Goal: Transaction & Acquisition: Purchase product/service

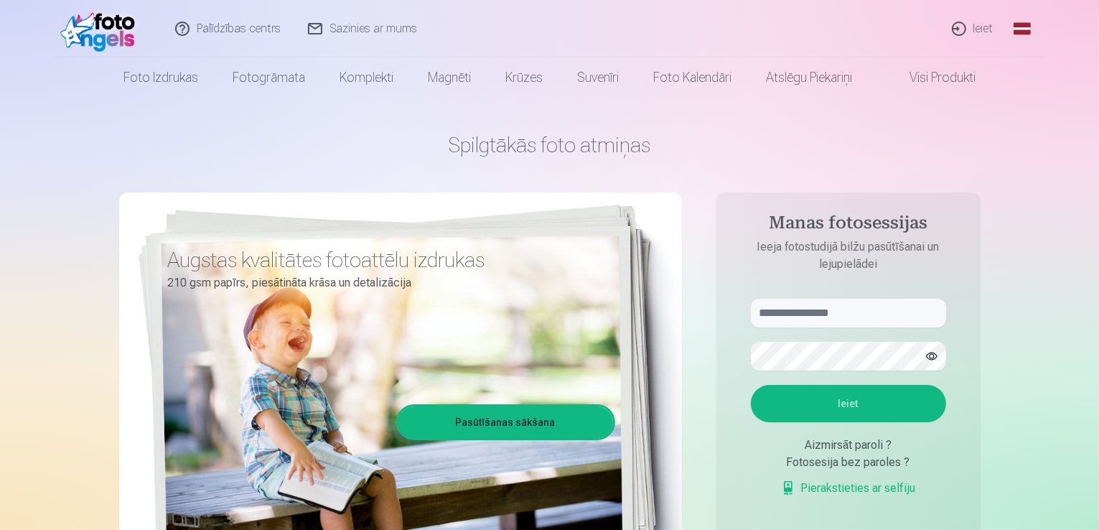
click at [985, 34] on link "Ieiet" at bounding box center [973, 28] width 69 height 57
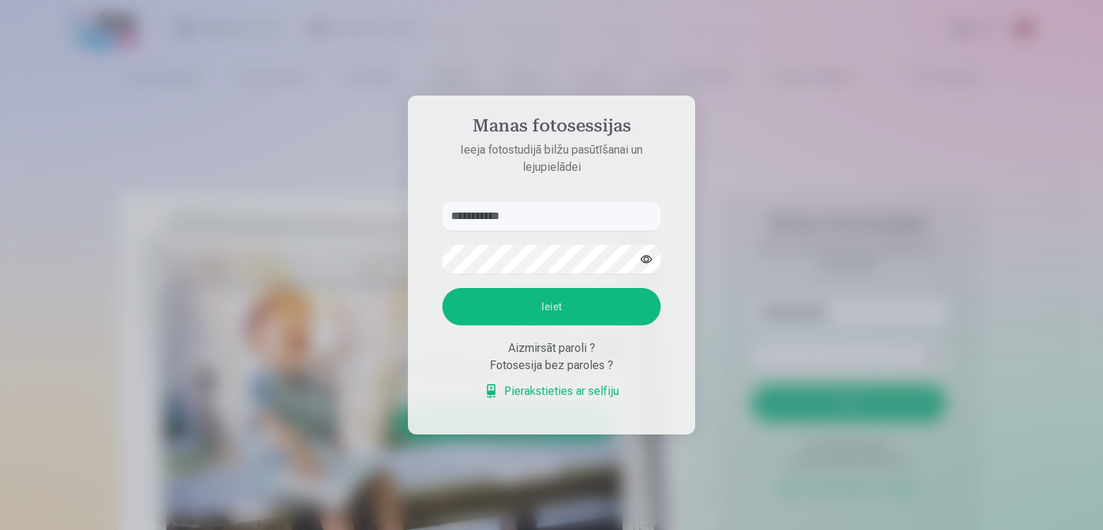
type input "**********"
click at [645, 258] on button "button" at bounding box center [645, 258] width 27 height 27
click at [563, 313] on button "Ieiet" at bounding box center [551, 306] width 218 height 37
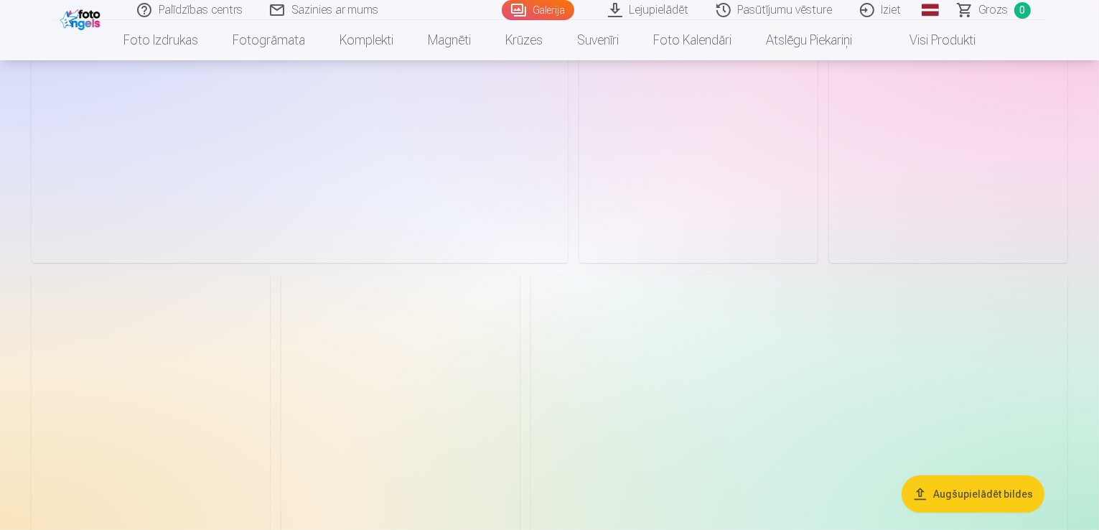
scroll to position [144, 0]
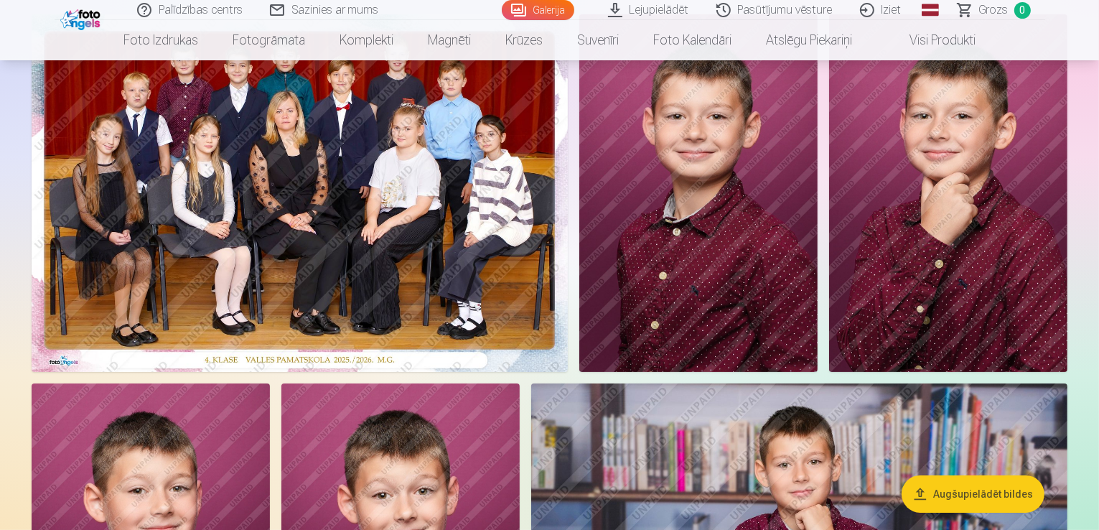
click at [554, 8] on link "Galerija" at bounding box center [538, 10] width 72 height 20
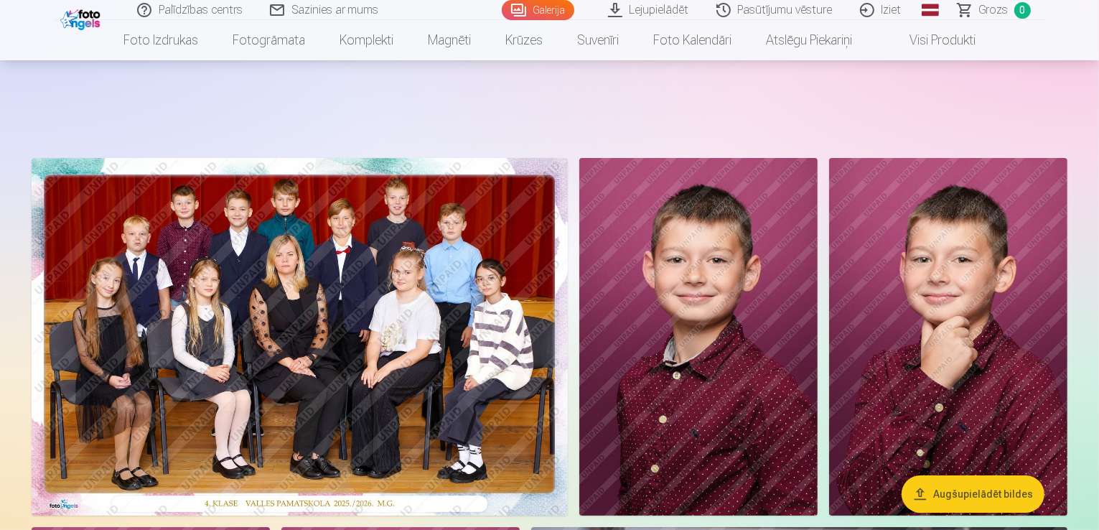
scroll to position [287, 0]
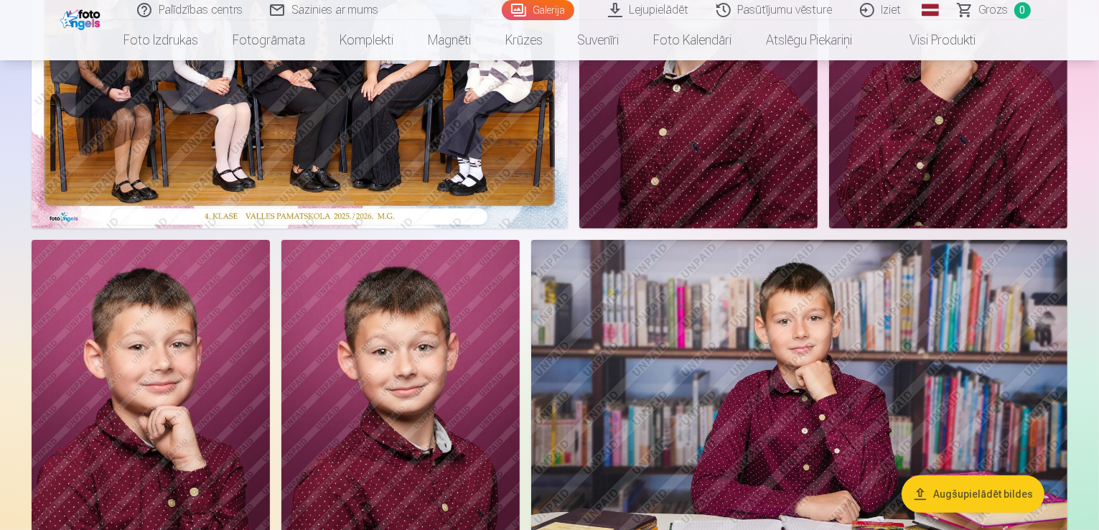
click at [818, 228] on img at bounding box center [698, 49] width 238 height 357
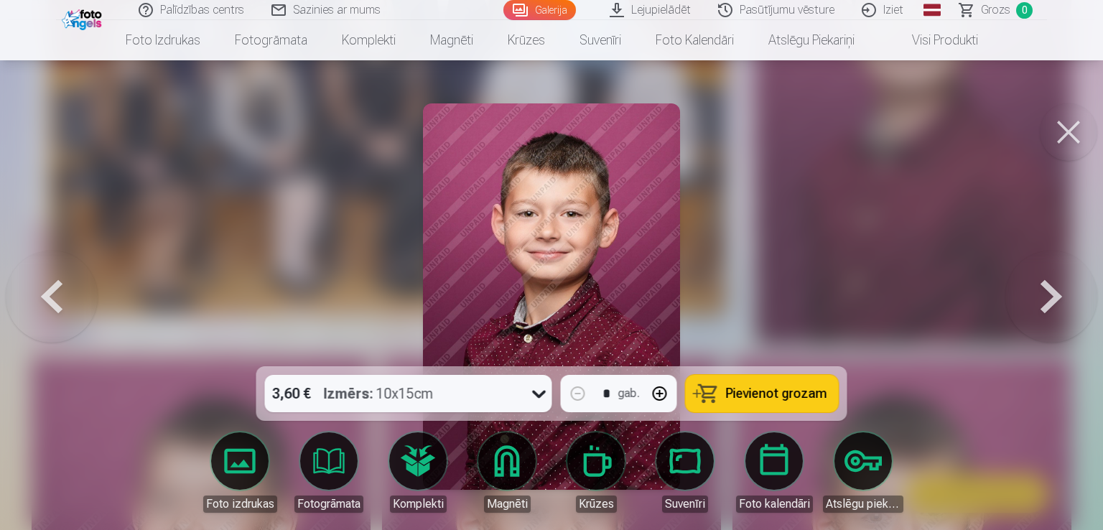
click at [265, 348] on div at bounding box center [551, 265] width 1103 height 530
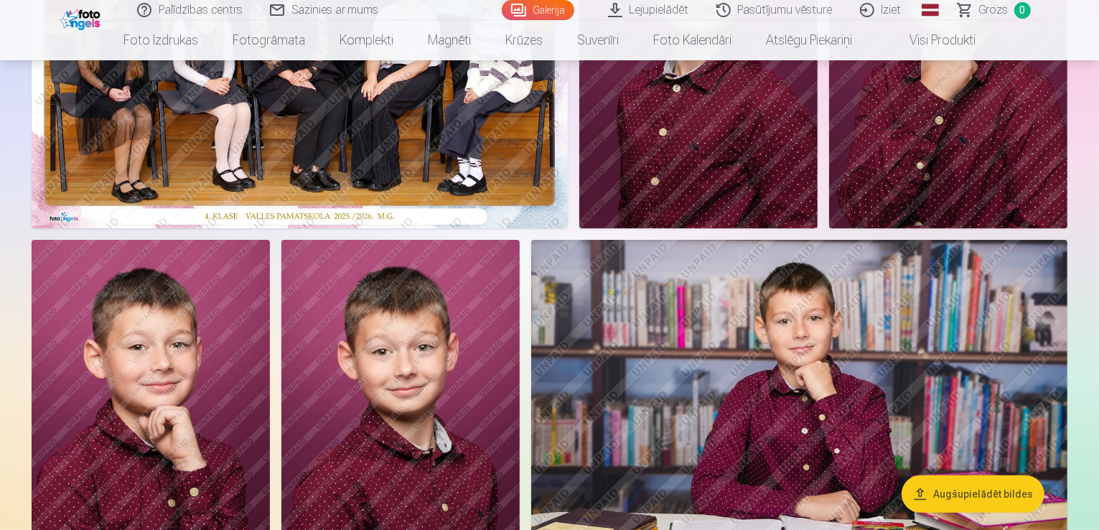
click at [818, 104] on img at bounding box center [698, 49] width 238 height 357
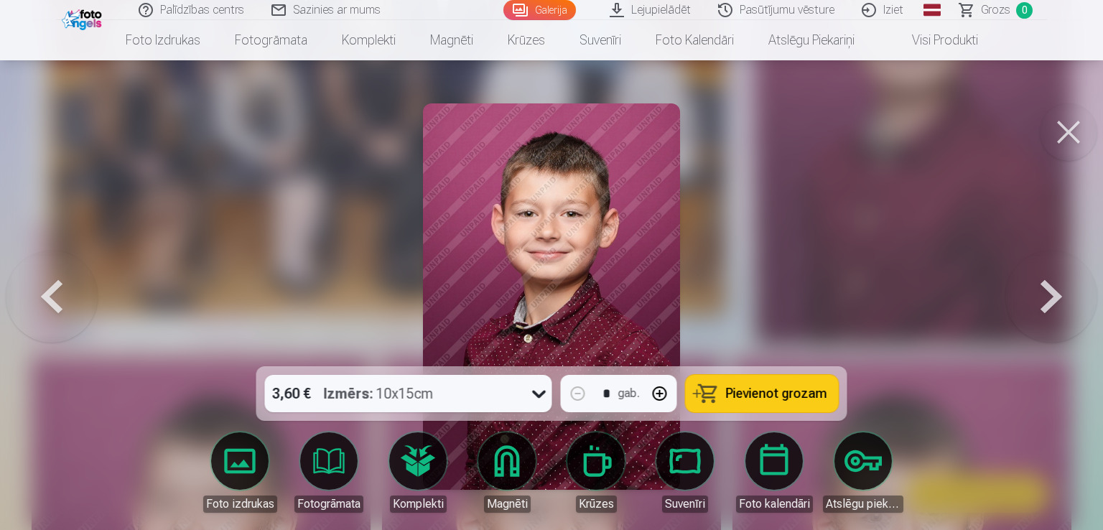
click at [1051, 303] on button at bounding box center [1051, 296] width 92 height 111
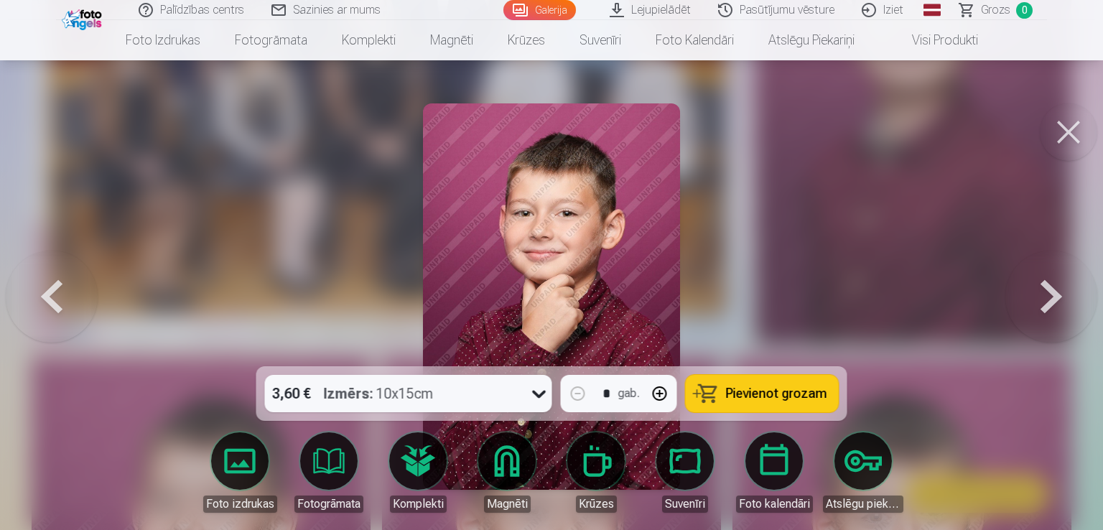
click at [57, 311] on button at bounding box center [52, 296] width 92 height 111
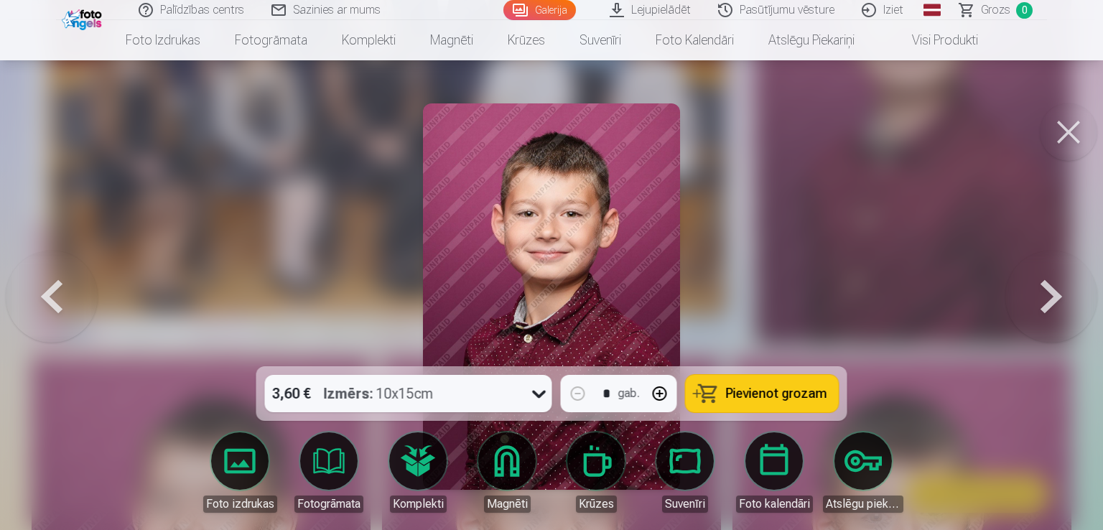
click at [1034, 294] on button at bounding box center [1051, 296] width 92 height 111
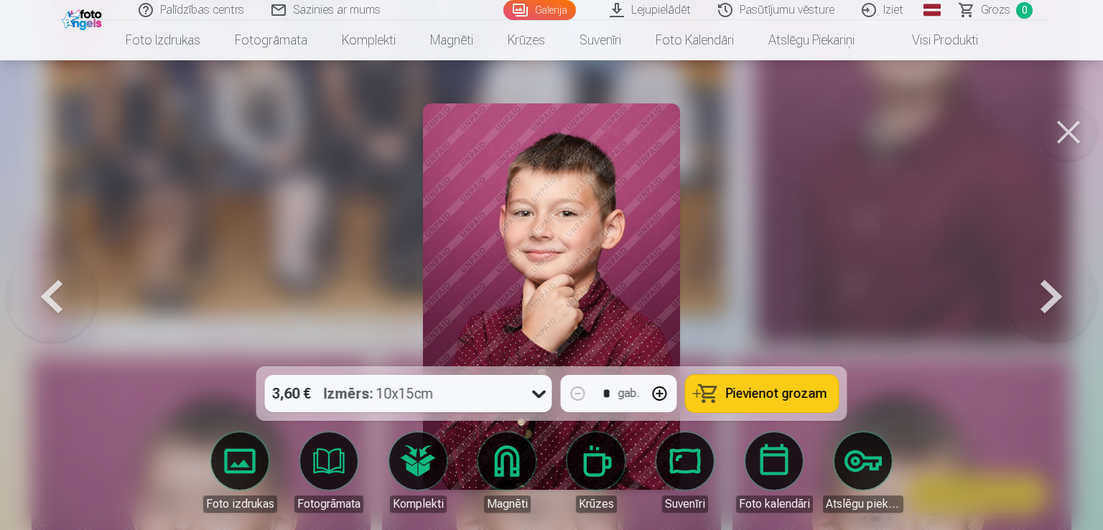
click at [1034, 294] on button at bounding box center [1051, 296] width 92 height 111
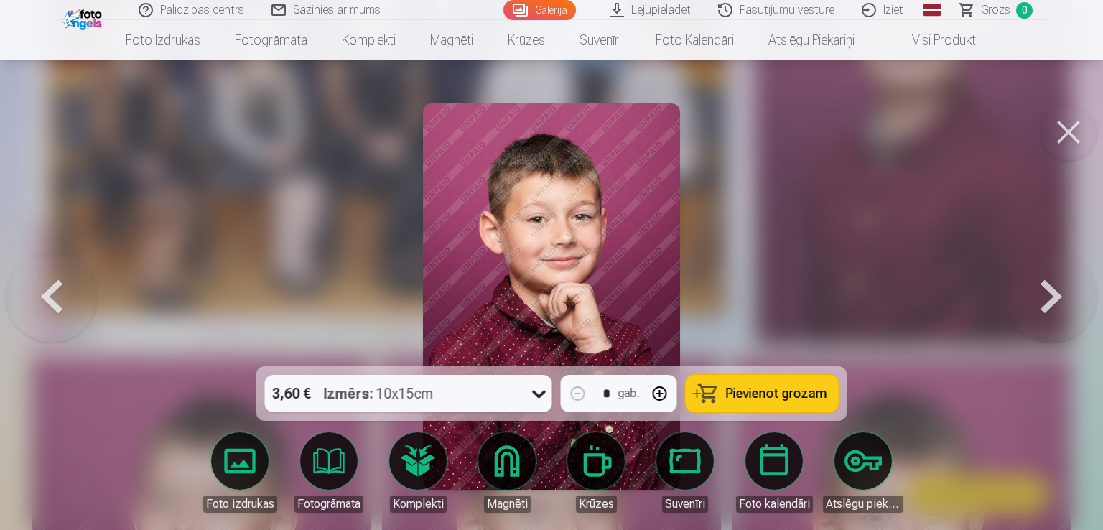
click at [1034, 293] on button at bounding box center [1051, 296] width 92 height 111
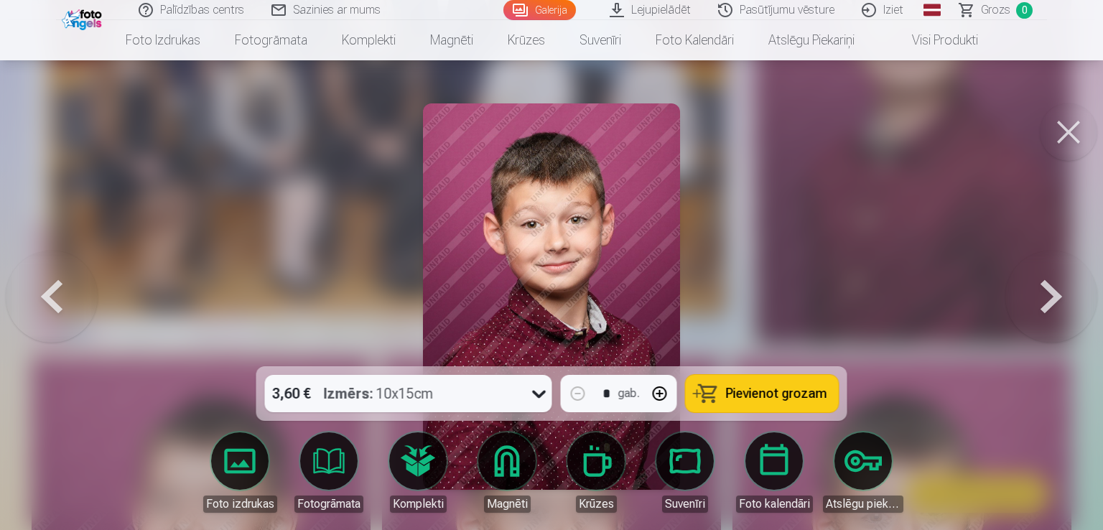
click at [1034, 293] on button at bounding box center [1051, 296] width 92 height 111
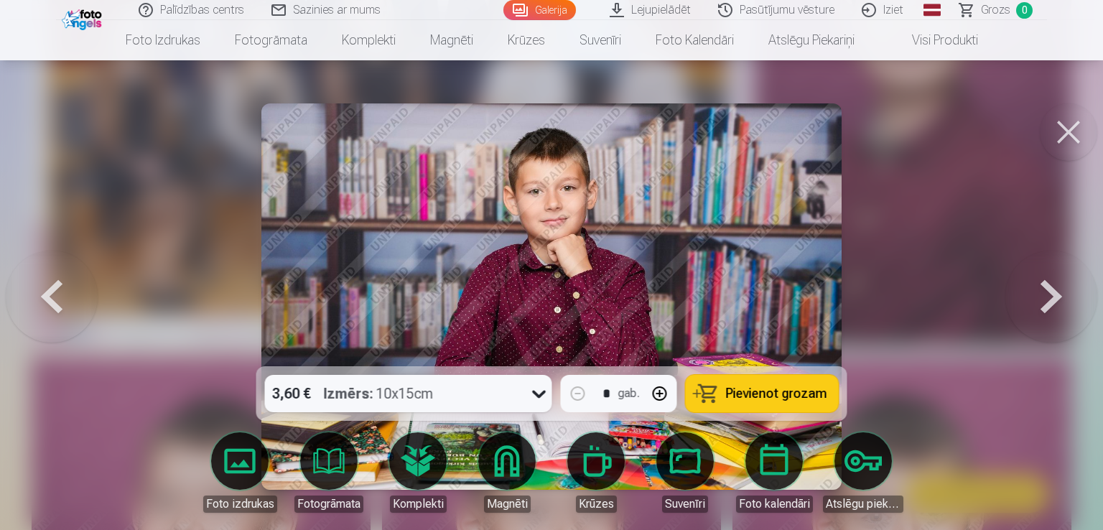
click at [1034, 293] on button at bounding box center [1051, 296] width 92 height 111
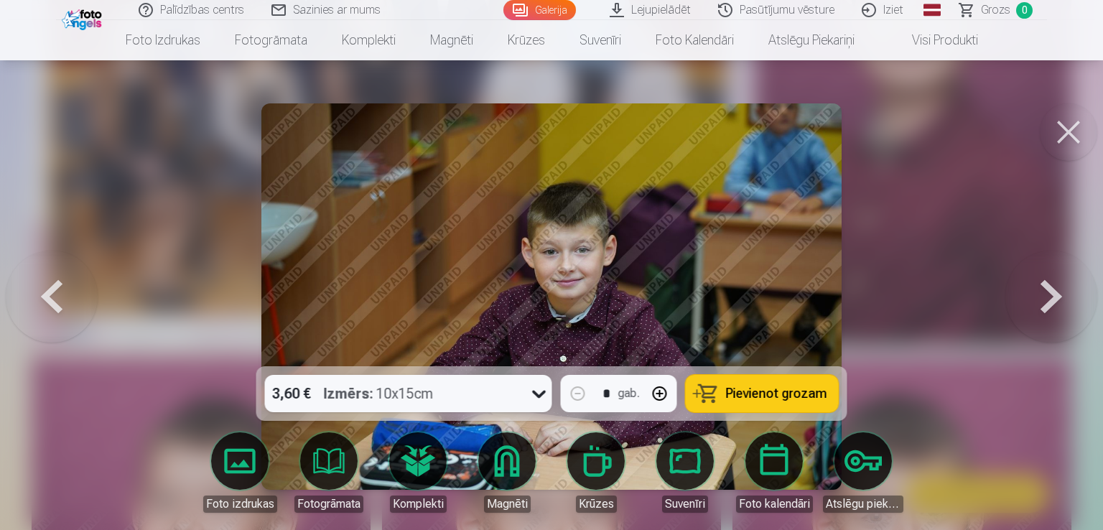
click at [1034, 293] on button at bounding box center [1051, 296] width 92 height 111
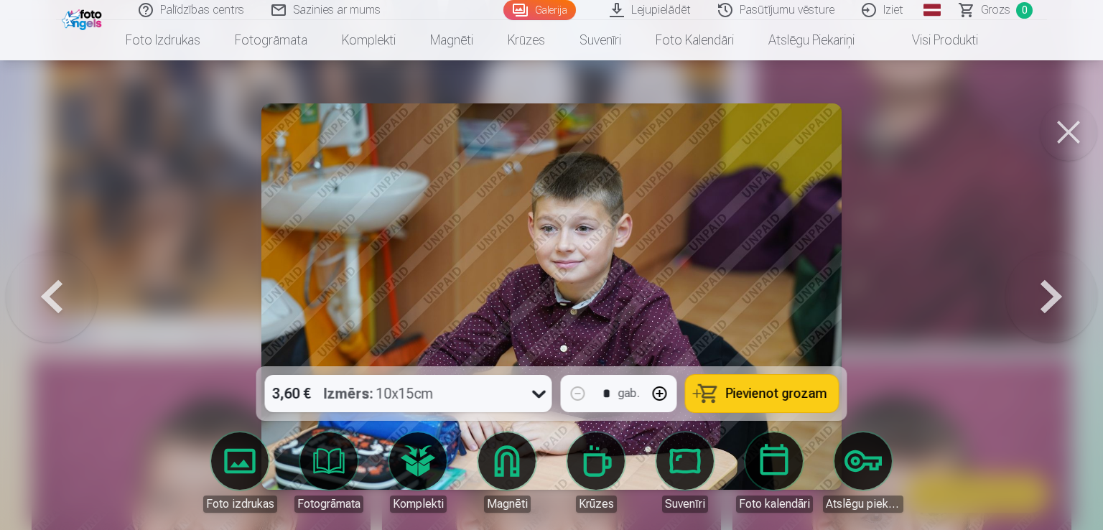
click at [1034, 293] on button at bounding box center [1051, 296] width 92 height 111
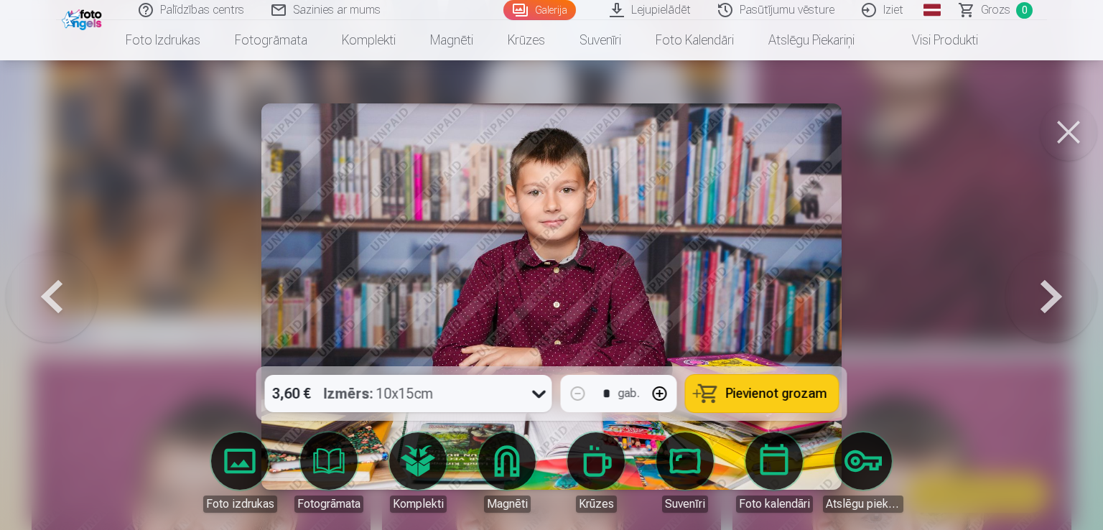
click at [1034, 293] on button at bounding box center [1051, 296] width 92 height 111
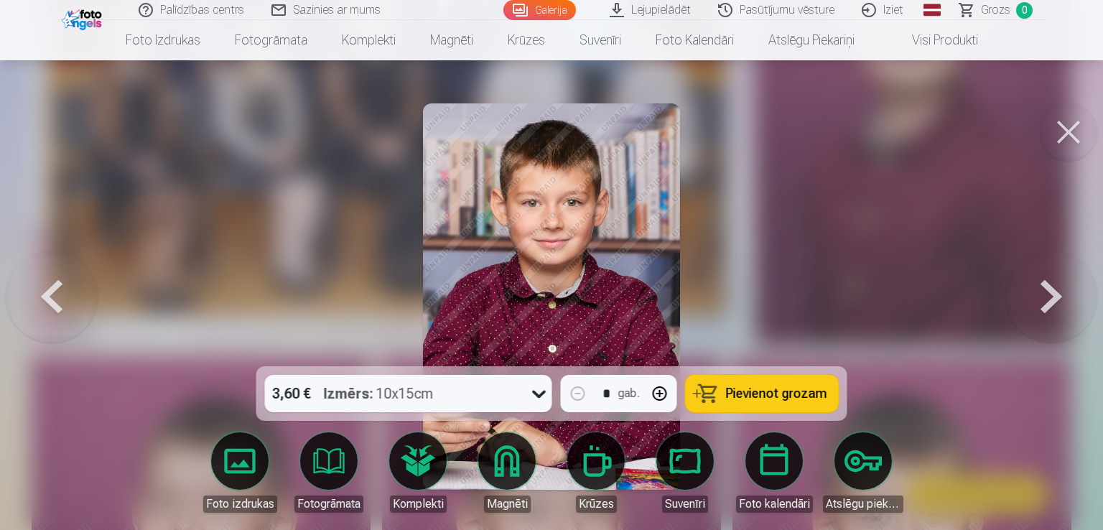
click at [1034, 293] on button at bounding box center [1051, 296] width 92 height 111
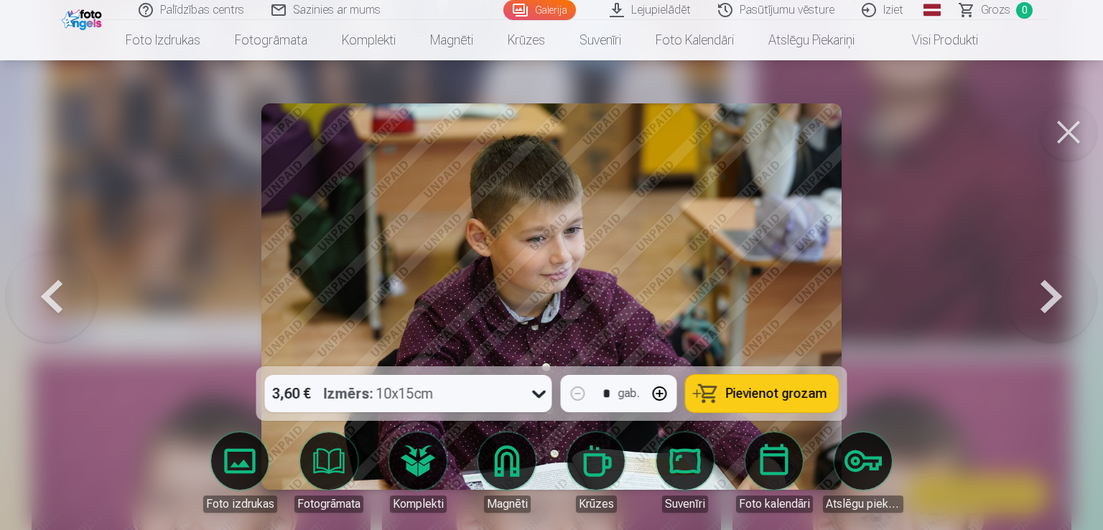
click at [1034, 293] on button at bounding box center [1051, 296] width 92 height 111
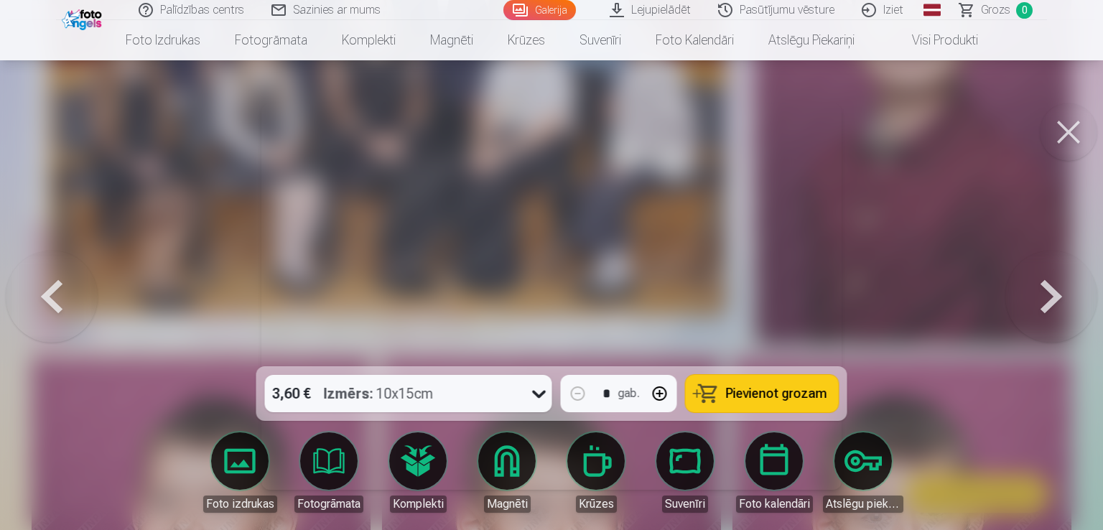
click at [1040, 291] on button at bounding box center [1051, 296] width 92 height 111
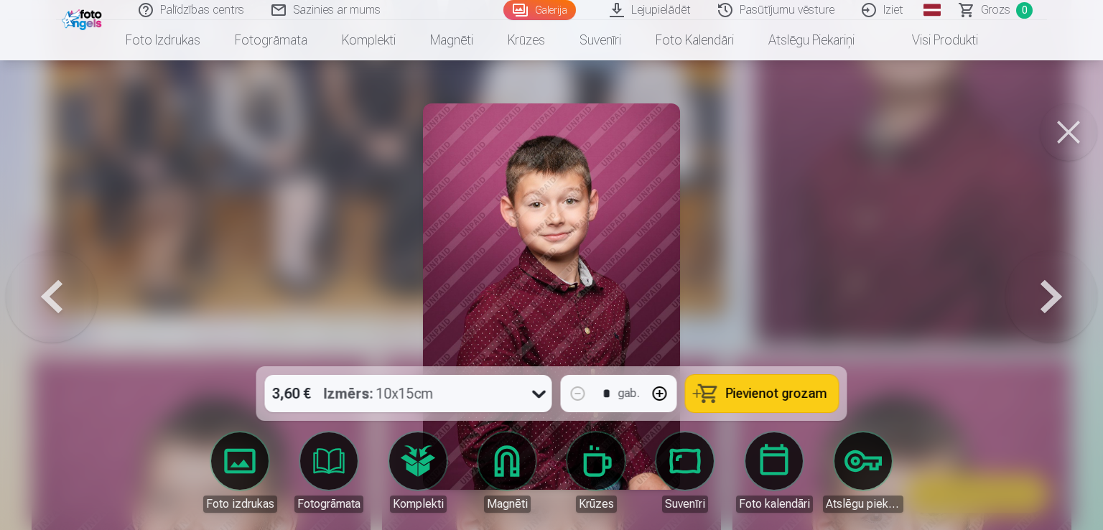
click at [1040, 291] on button at bounding box center [1051, 296] width 92 height 111
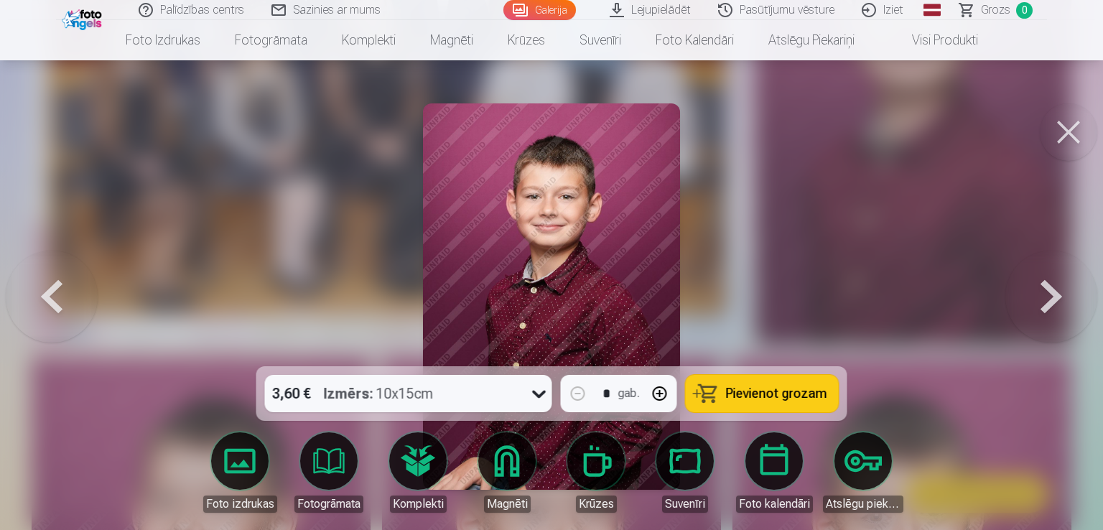
click at [1040, 291] on button at bounding box center [1051, 296] width 92 height 111
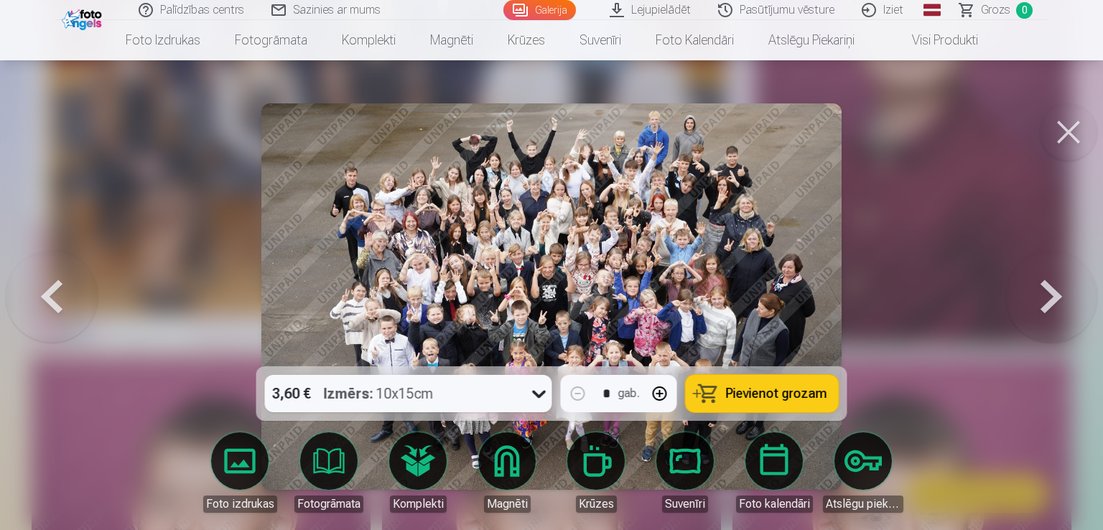
click at [1042, 291] on button at bounding box center [1051, 296] width 92 height 111
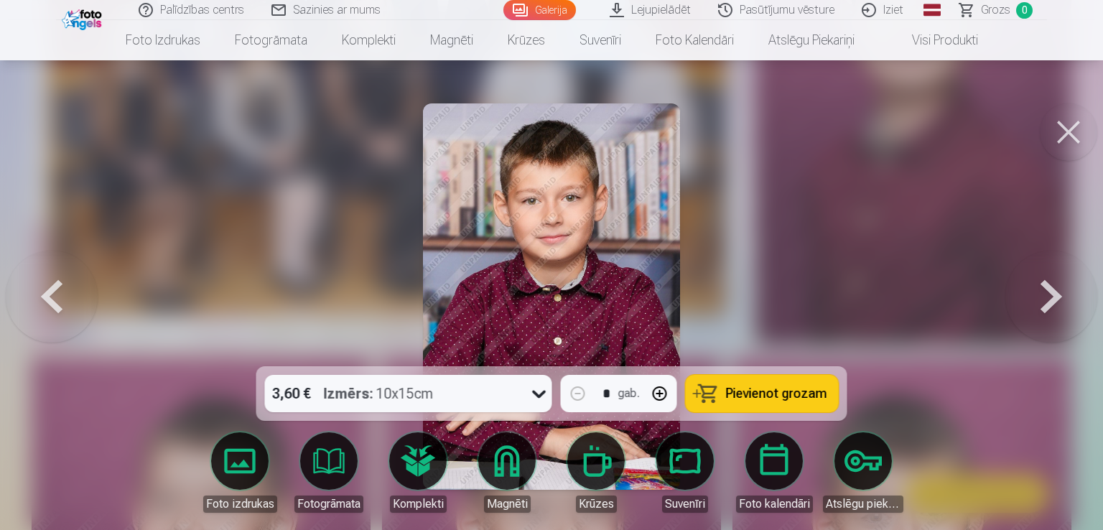
click at [1044, 290] on button at bounding box center [1051, 296] width 92 height 111
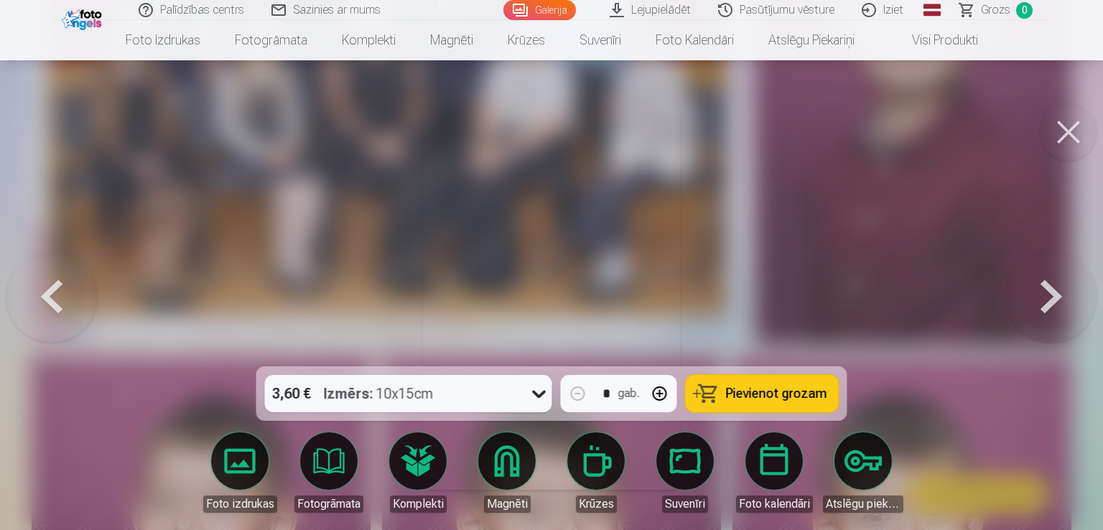
click at [1044, 290] on button at bounding box center [1051, 296] width 92 height 111
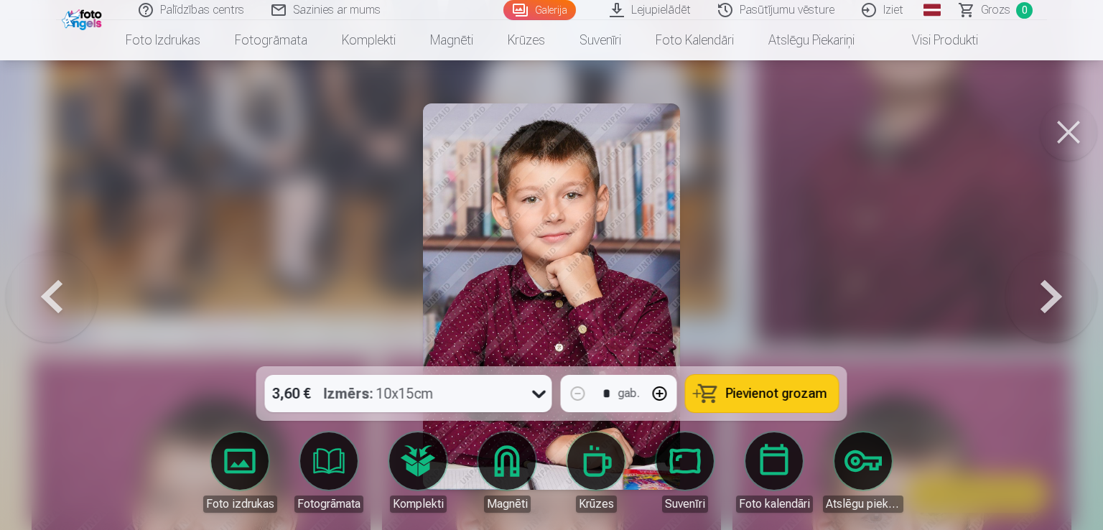
click at [1044, 290] on button at bounding box center [1051, 296] width 92 height 111
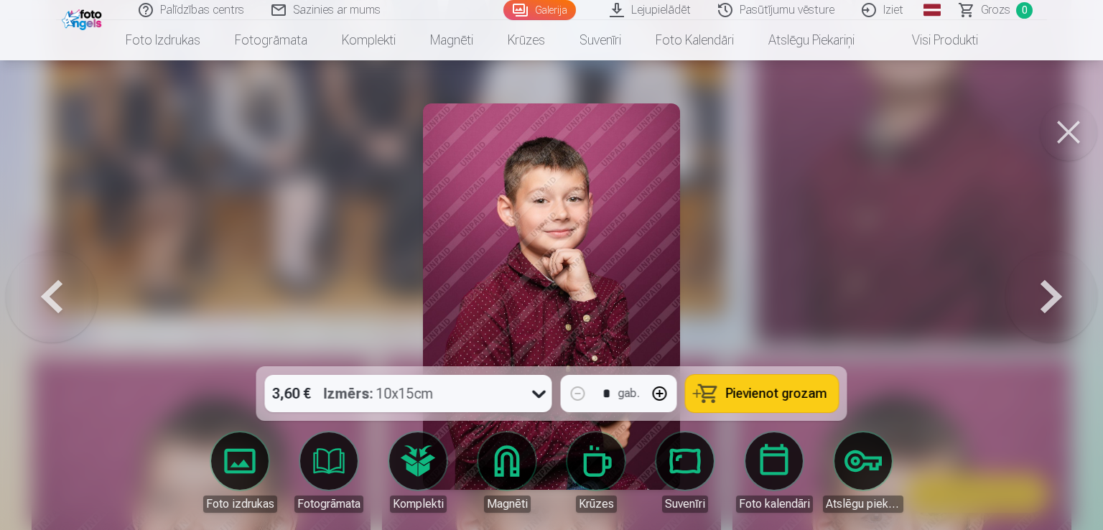
click at [1044, 289] on button at bounding box center [1051, 296] width 92 height 111
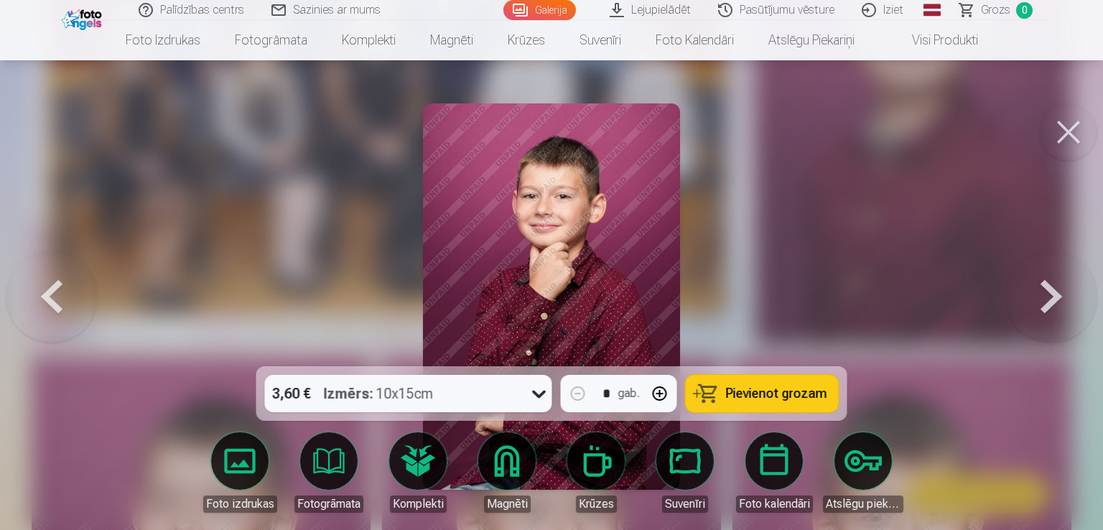
click at [1044, 289] on button at bounding box center [1051, 296] width 92 height 111
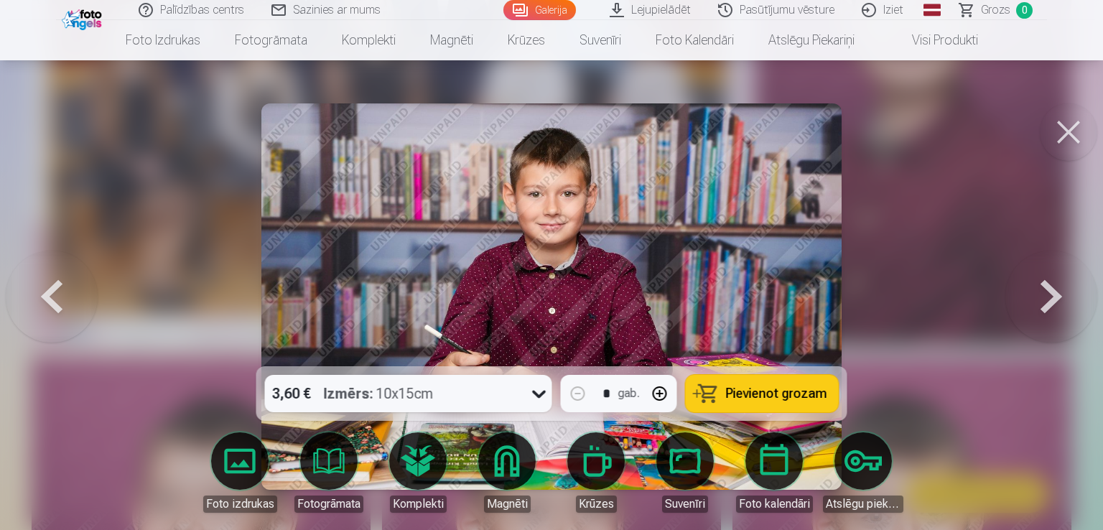
click at [1072, 128] on button at bounding box center [1067, 131] width 57 height 57
